Goal: Obtain resource: Obtain resource

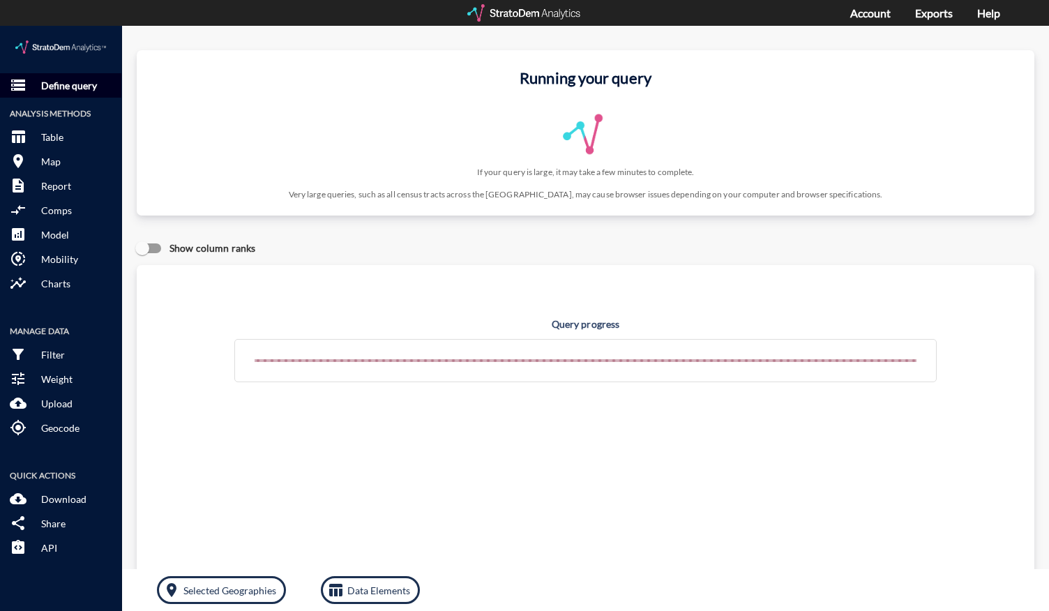
click p "Define query"
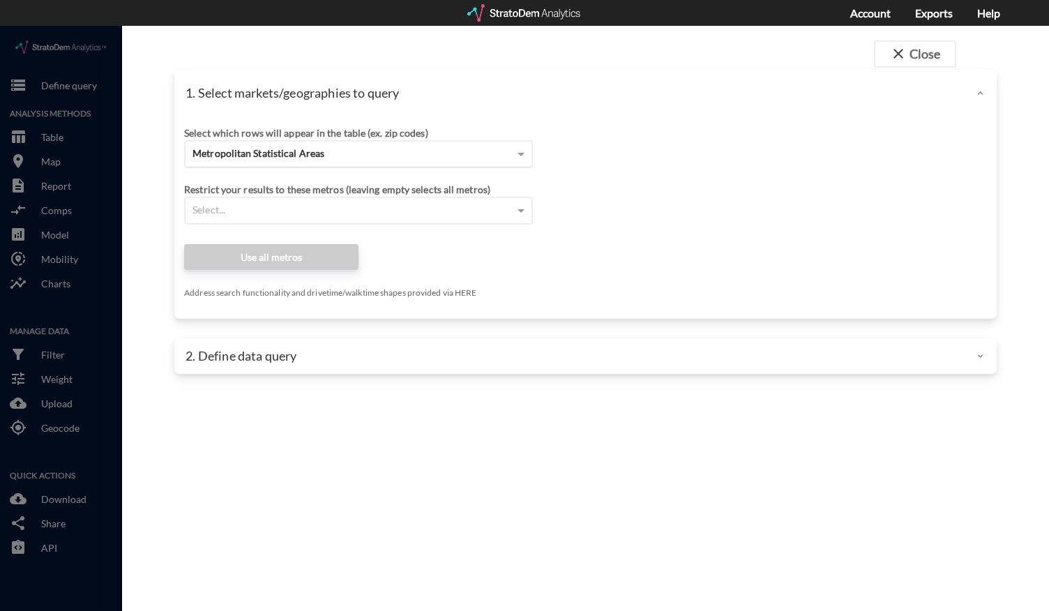
click div "Metropolitan Statistical Areas"
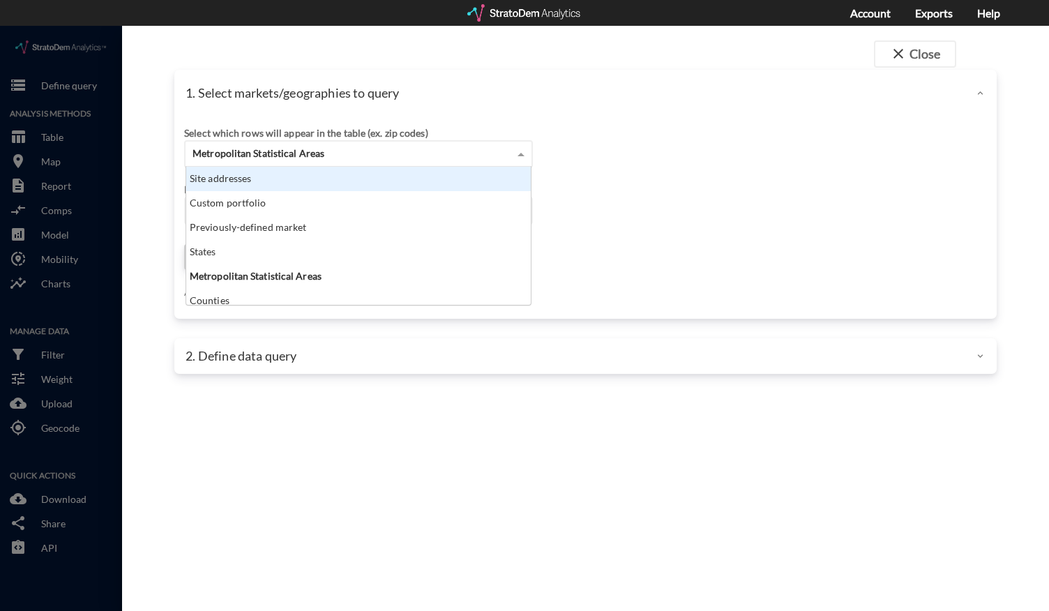
scroll to position [127, 336]
click div "Site addresses"
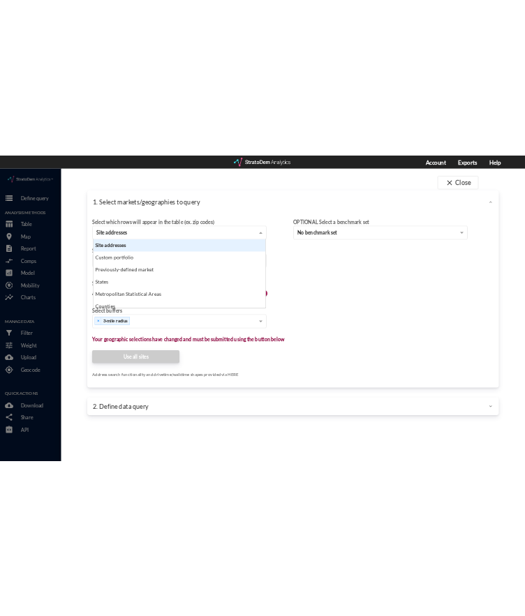
scroll to position [11, 9]
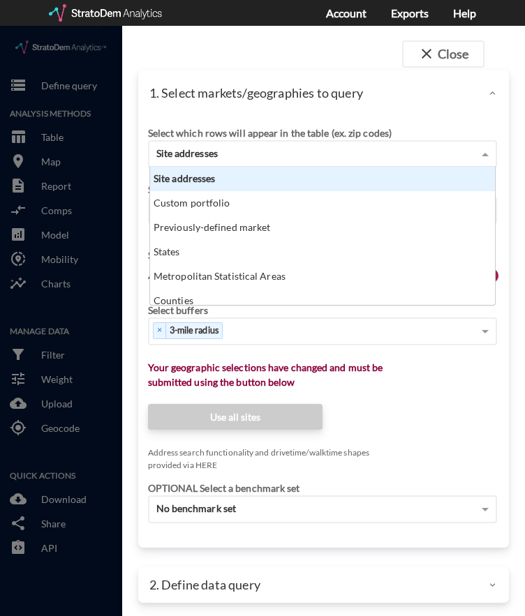
click div "close Close 1. Select markets/geographies to query Select which rows will appea…"
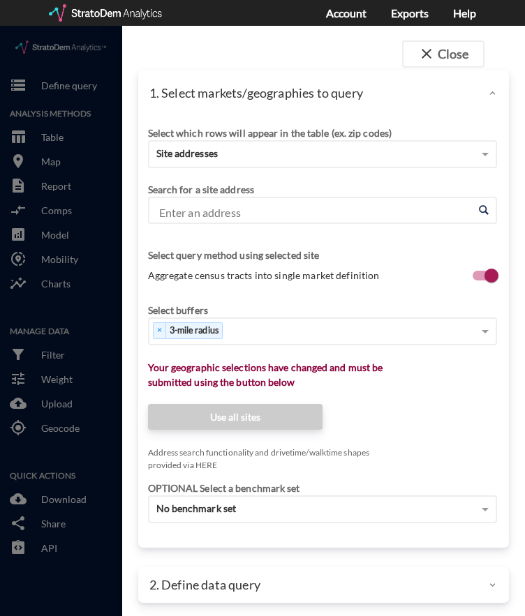
click input "Enter an address"
click div "× 3-mile radius"
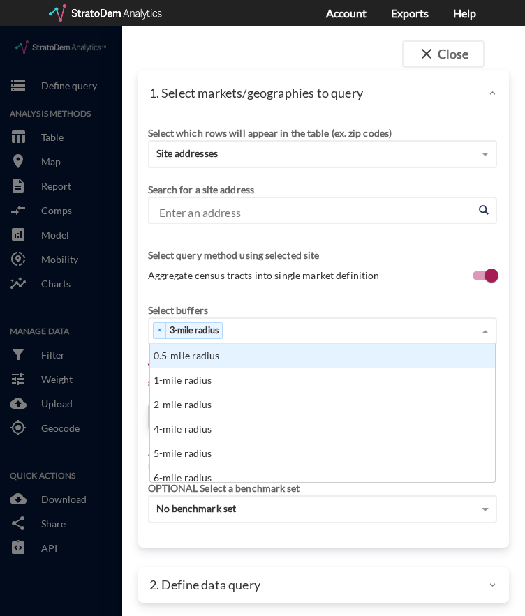
scroll to position [127, 336]
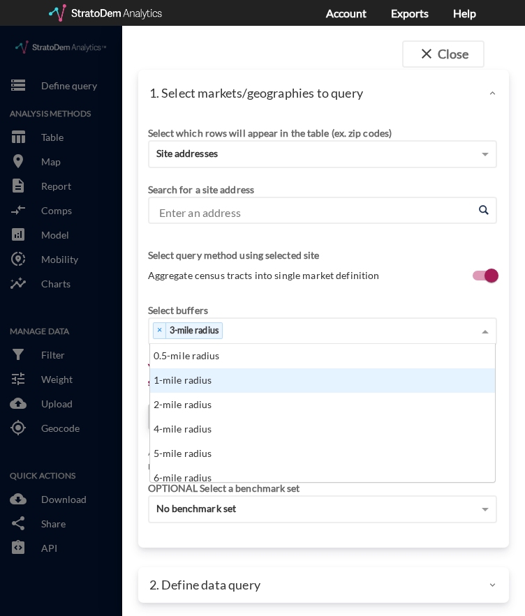
click div "1-mile radius"
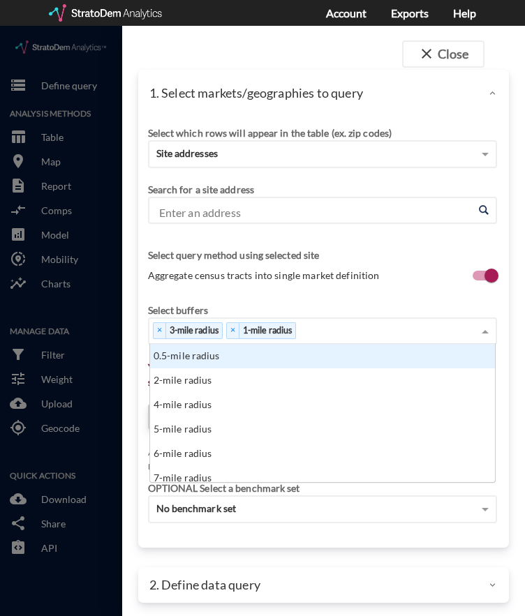
click div "× 3-mile radius × 1-mile radius"
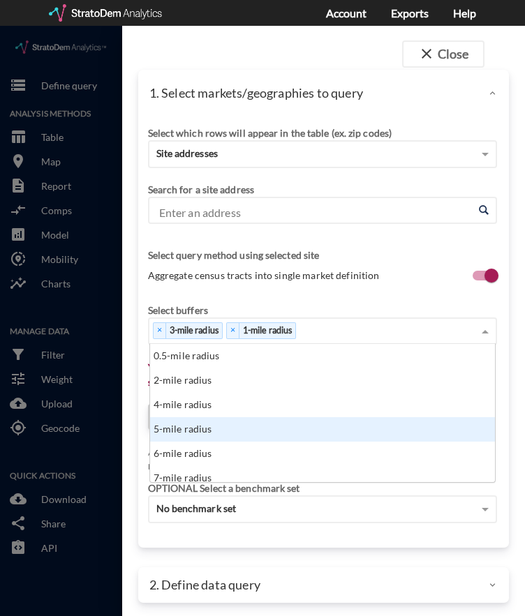
drag, startPoint x: 236, startPoint y: 398, endPoint x: 280, endPoint y: 349, distance: 65.7
click div "5-mile radius"
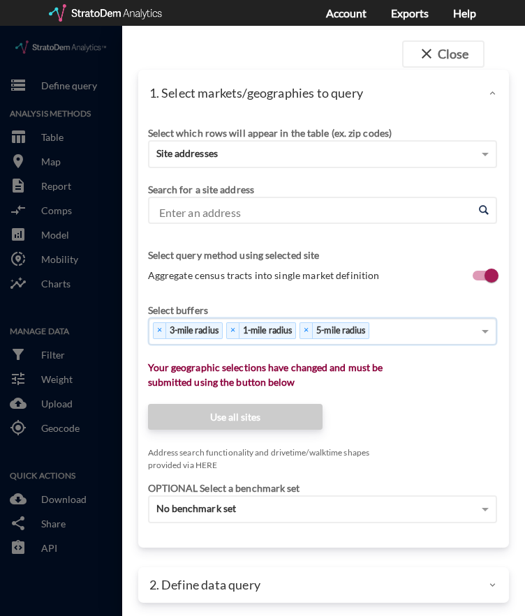
click div "× 3-mile radius × 1-mile radius × 5-mile radius"
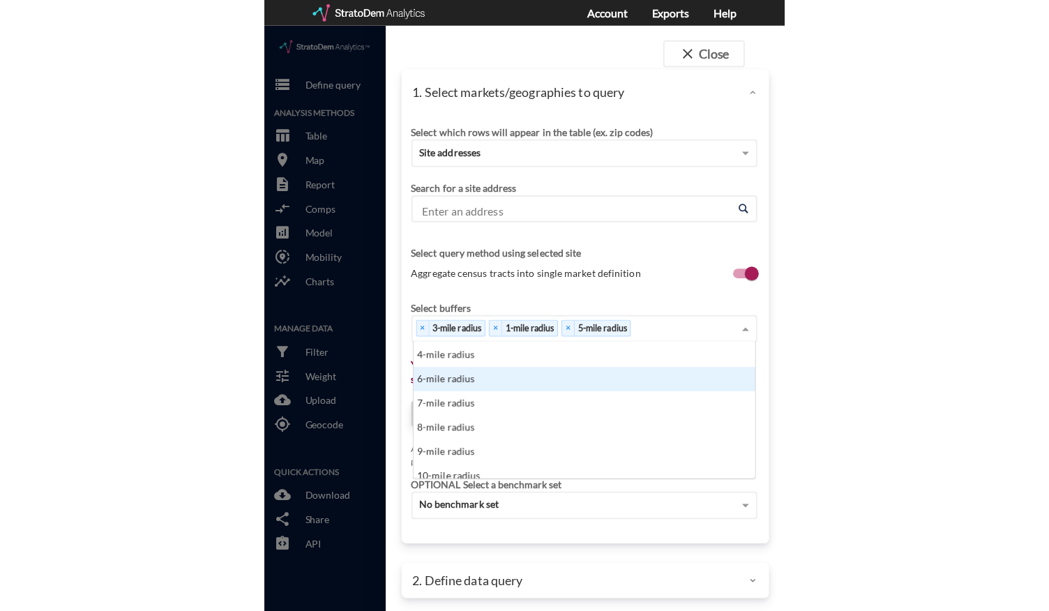
scroll to position [70, 0]
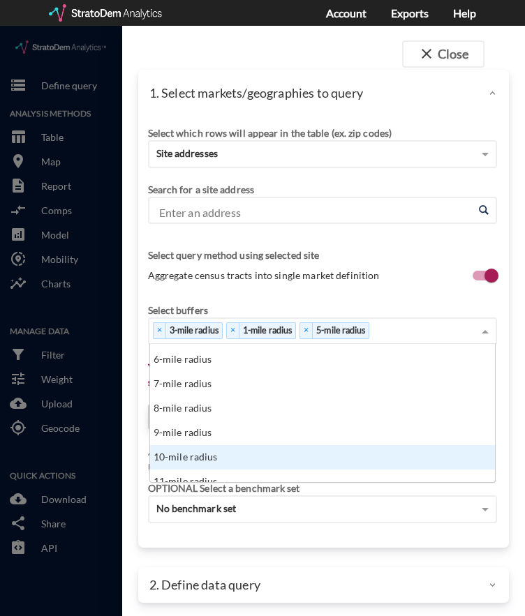
click div "10-mile radius"
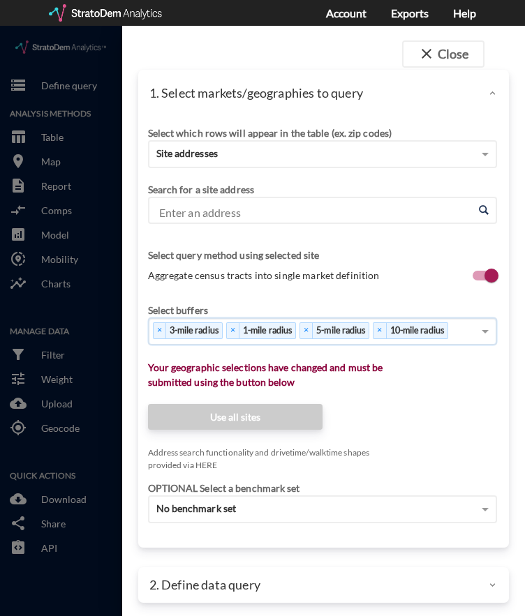
click input "Enter an address"
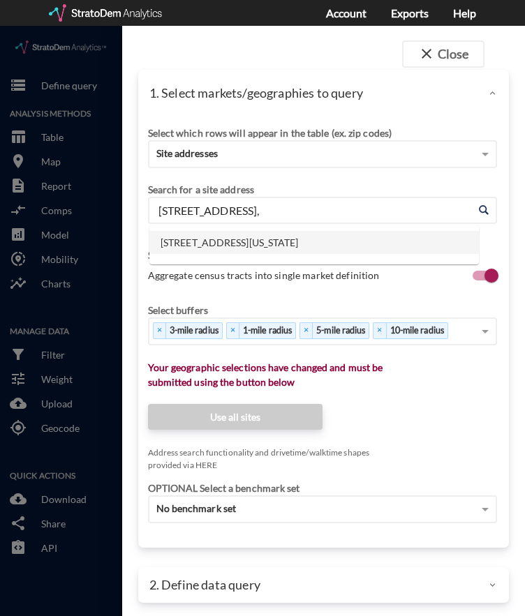
click li "[STREET_ADDRESS][US_STATE]"
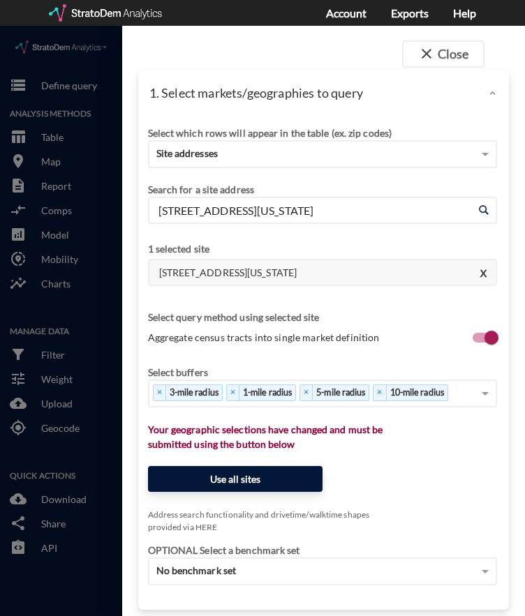
type input "[STREET_ADDRESS][US_STATE]"
click button "Use all sites"
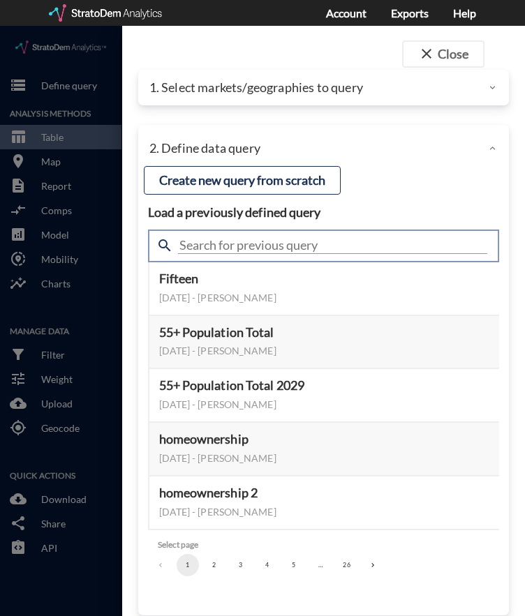
click input "text"
type input "housing demand"
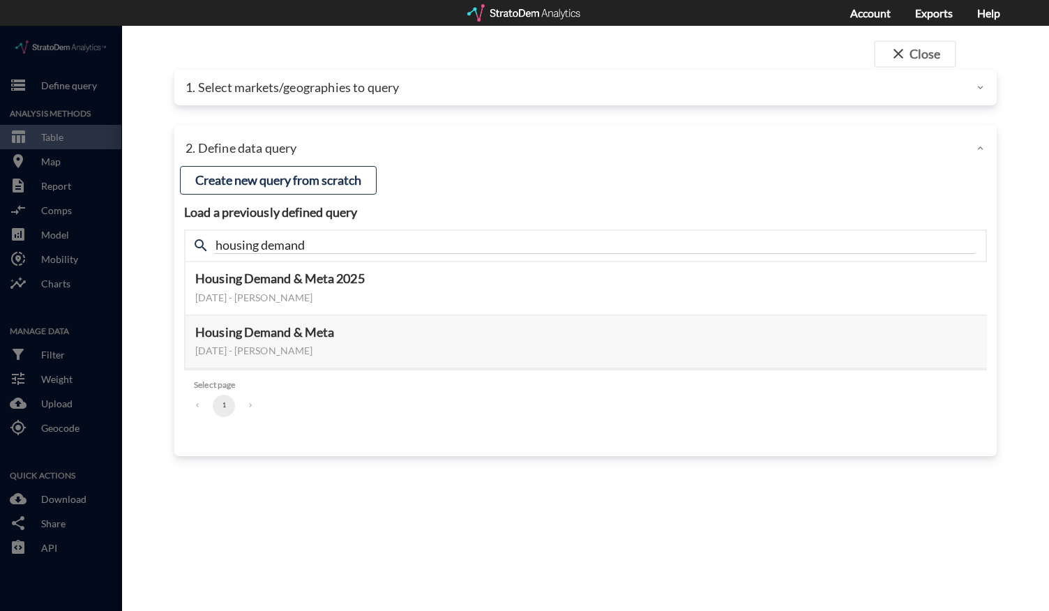
drag, startPoint x: 628, startPoint y: 452, endPoint x: 693, endPoint y: 386, distance: 92.7
click div "close Close 1. Select markets/geographies to query Select which rows will appea…"
click button "Select this query"
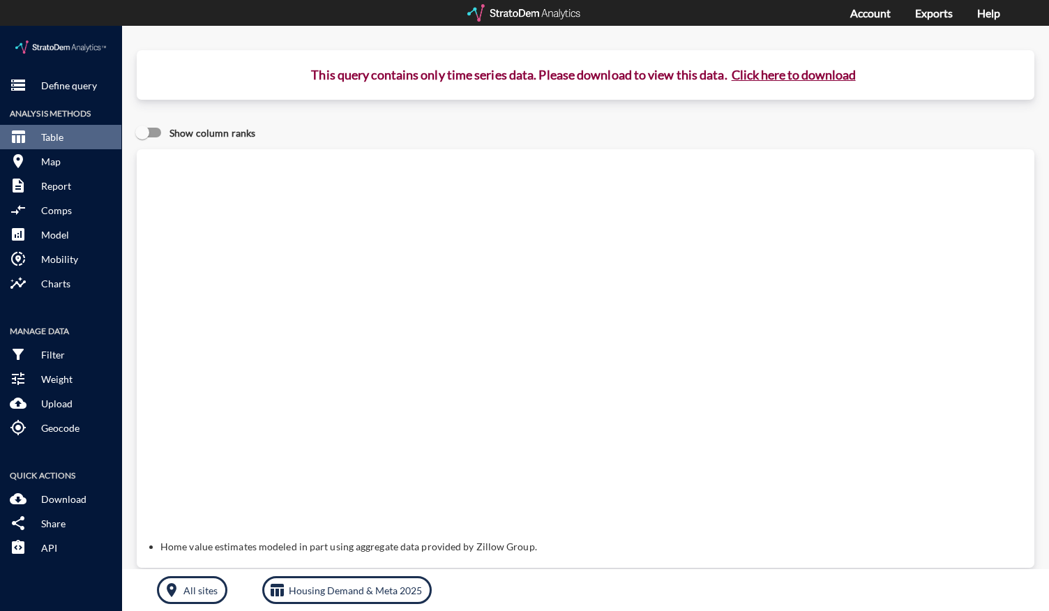
click button "Click here to download"
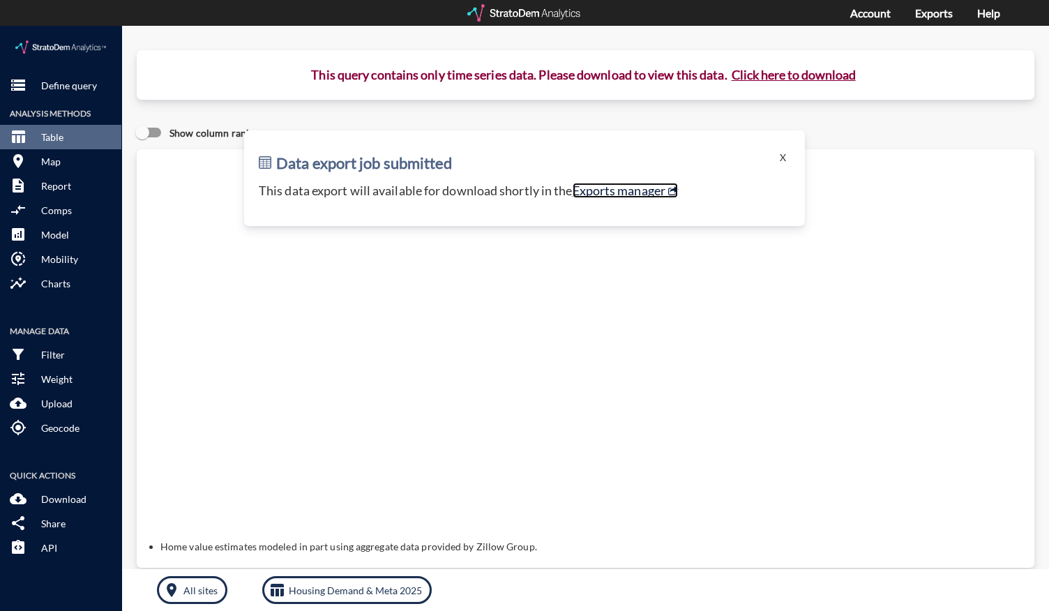
click link "Exports manager"
